Goal: Transaction & Acquisition: Download file/media

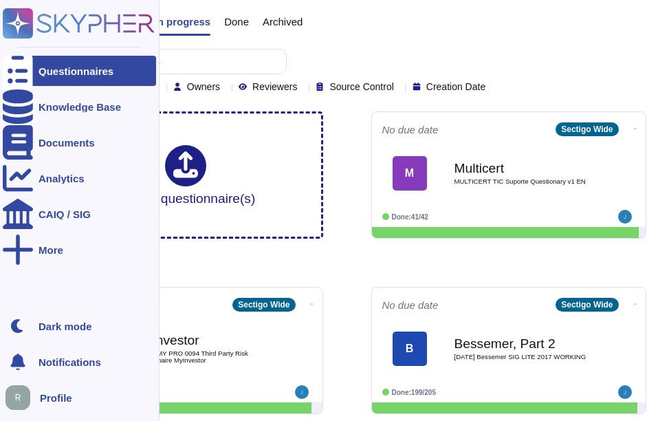
scroll to position [69, 0]
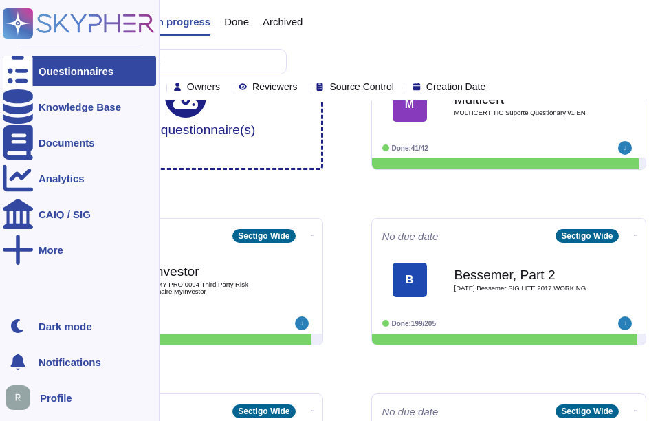
click at [32, 65] on div at bounding box center [18, 71] width 30 height 30
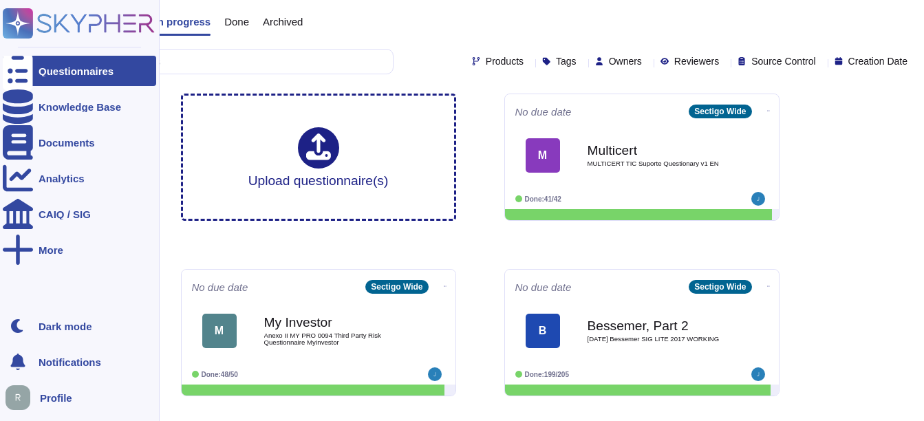
click at [128, 72] on div "Questionnaires" at bounding box center [79, 71] width 153 height 30
click at [93, 149] on div "Documents" at bounding box center [79, 142] width 153 height 30
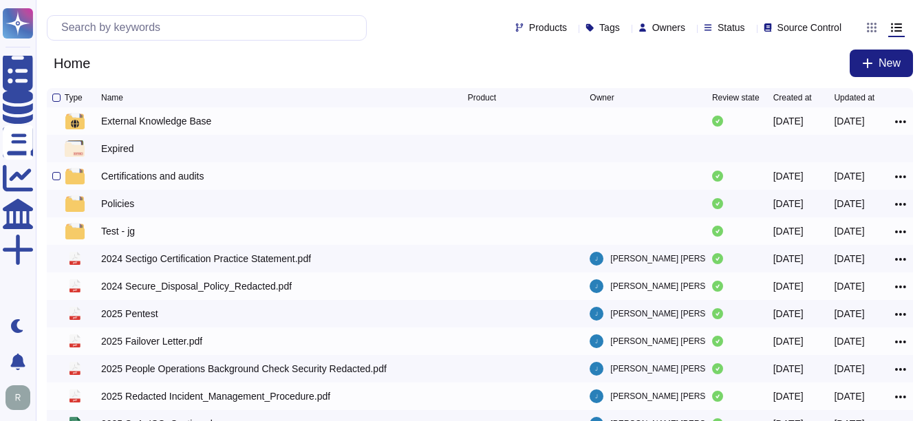
click at [147, 180] on div "Certifications and audits" at bounding box center [152, 176] width 103 height 14
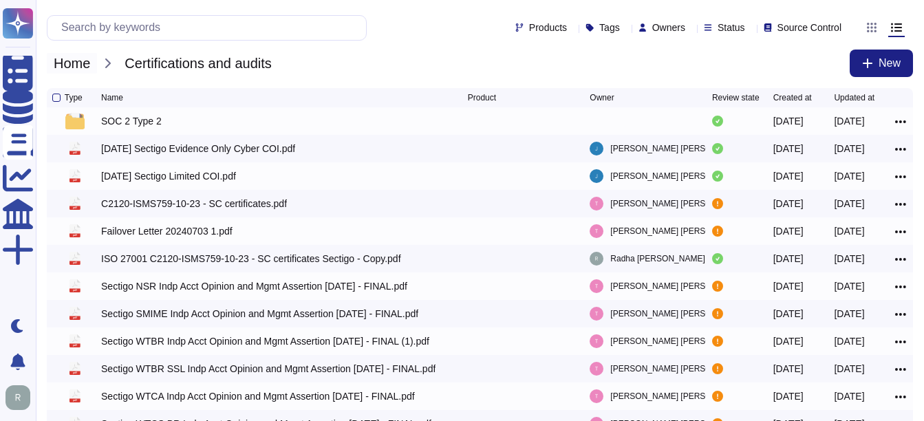
click at [85, 63] on span "Home" at bounding box center [72, 63] width 50 height 21
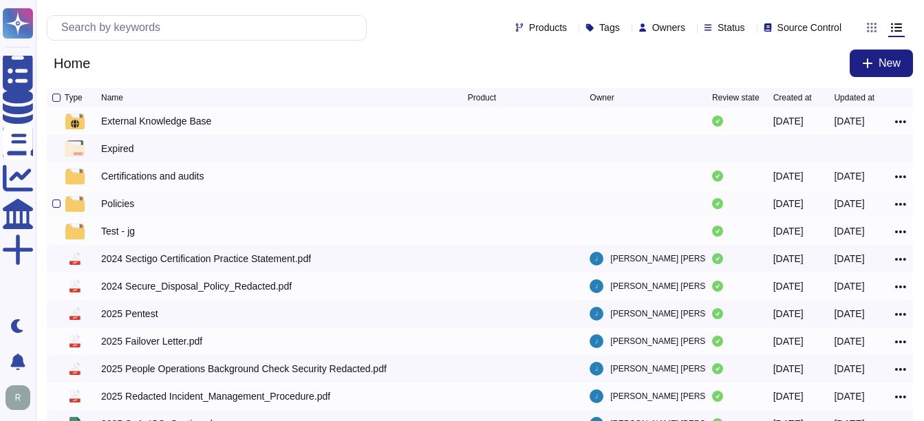
click at [110, 209] on div "Policies" at bounding box center [117, 204] width 33 height 14
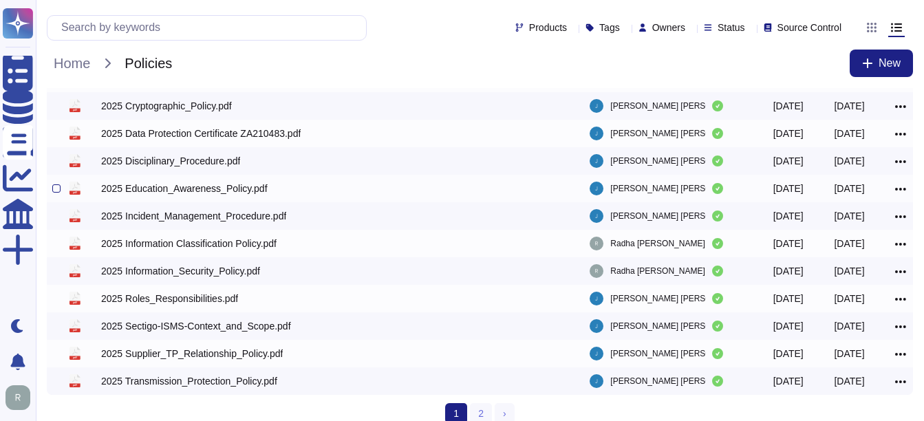
scroll to position [279, 0]
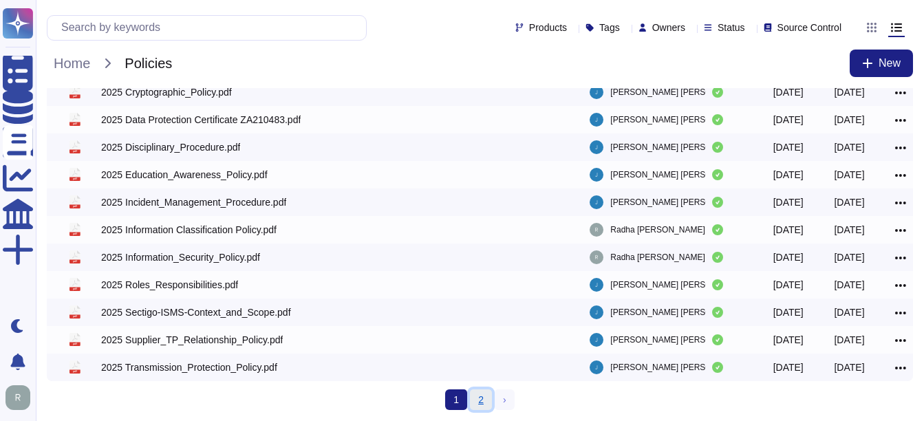
click at [475, 402] on link "2" at bounding box center [481, 399] width 22 height 21
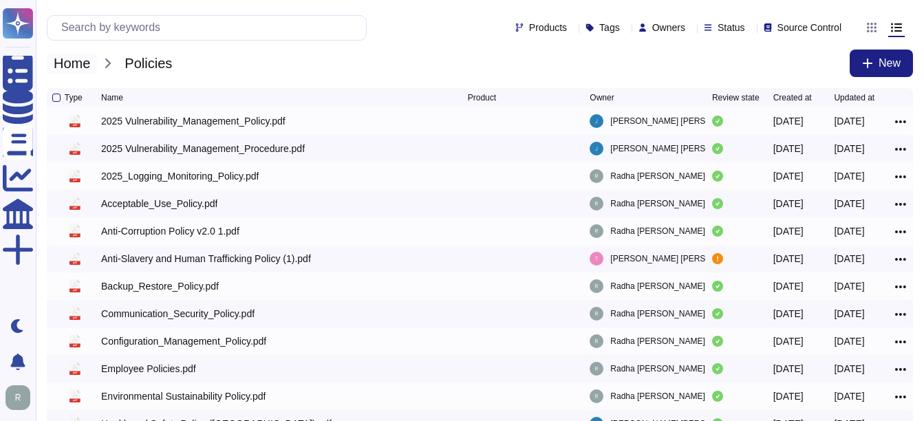
click at [80, 65] on span "Home" at bounding box center [72, 63] width 50 height 21
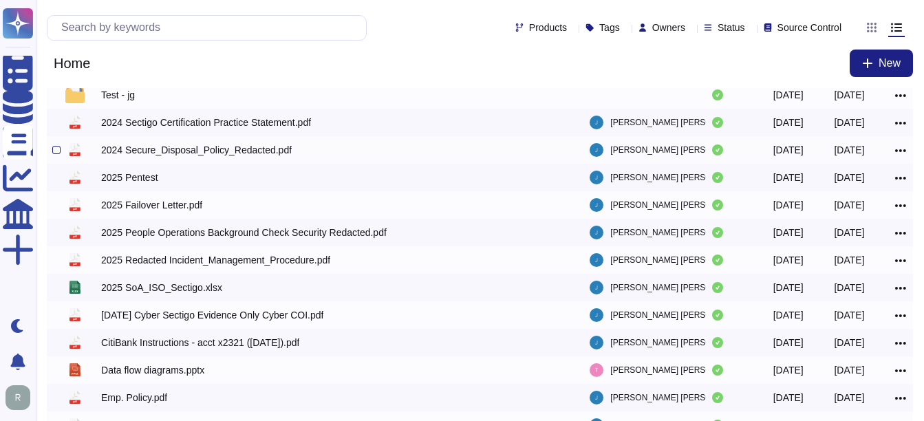
scroll to position [138, 0]
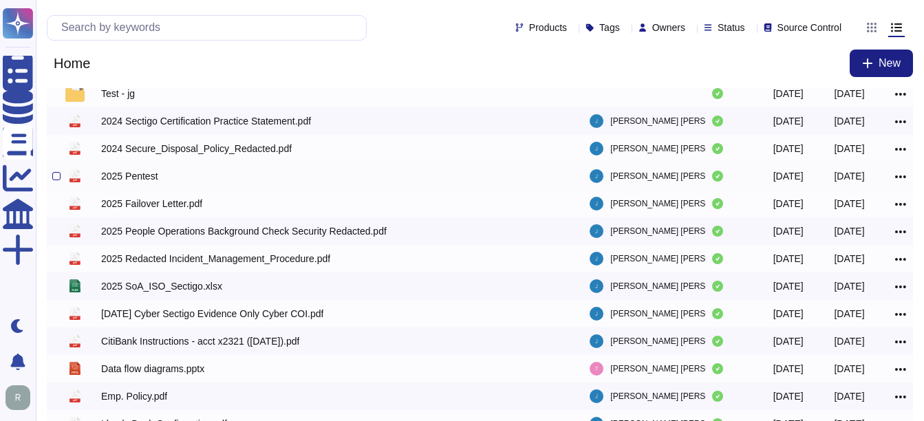
click at [658, 176] on icon at bounding box center [900, 177] width 11 height 12
click at [658, 243] on link "Download" at bounding box center [851, 237] width 109 height 19
